Goal: Check status: Check status

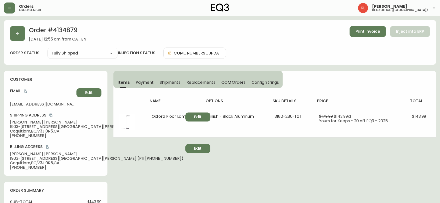
select select "FULLY_SHIPPED"
click at [17, 36] on button "button" at bounding box center [17, 33] width 15 height 15
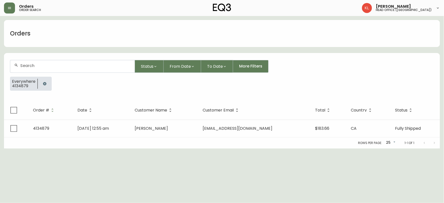
click at [43, 81] on button "button" at bounding box center [45, 84] width 10 height 10
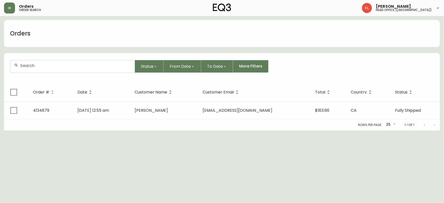
click at [60, 64] on input "text" at bounding box center [75, 65] width 111 height 5
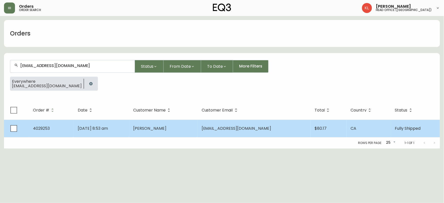
type input "[EMAIL_ADDRESS][DOMAIN_NAME]"
click at [173, 125] on td "[PERSON_NAME]" at bounding box center [163, 129] width 68 height 18
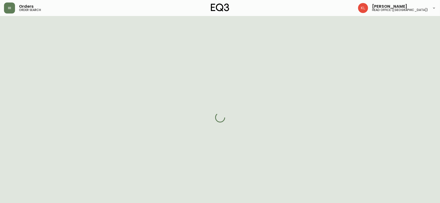
select select "FULLY_SHIPPED"
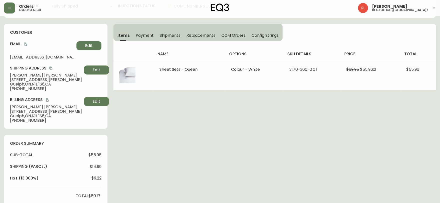
scroll to position [56, 0]
